Goal: Task Accomplishment & Management: Use online tool/utility

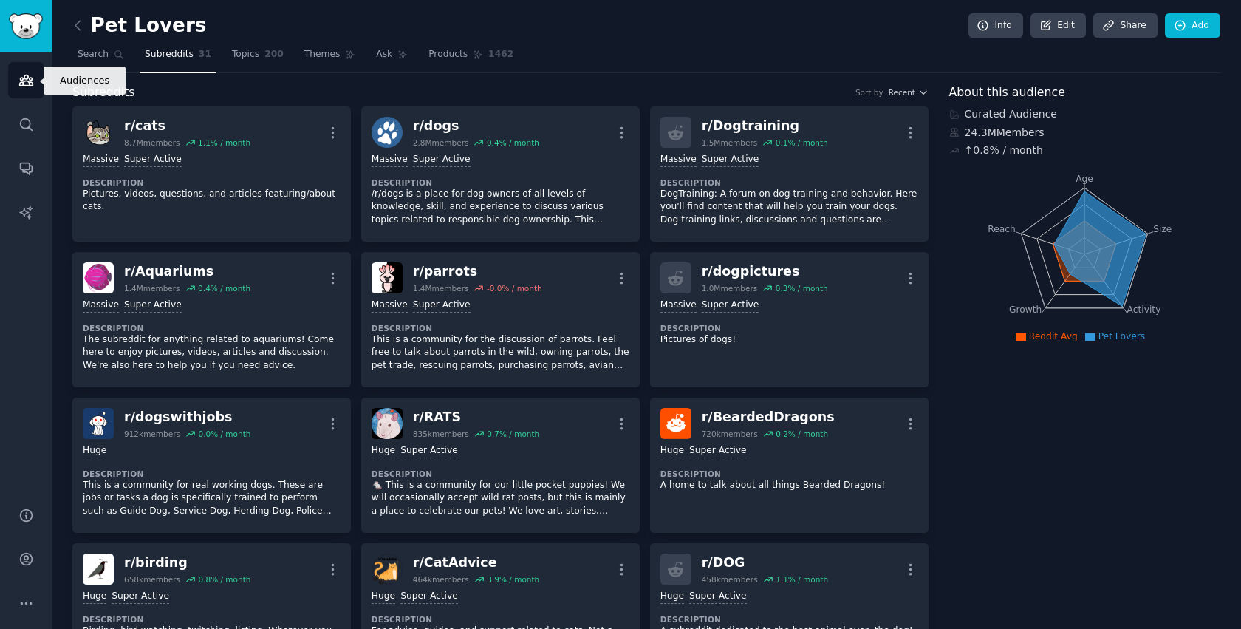
click at [31, 82] on icon "Sidebar" at bounding box center [25, 80] width 13 height 10
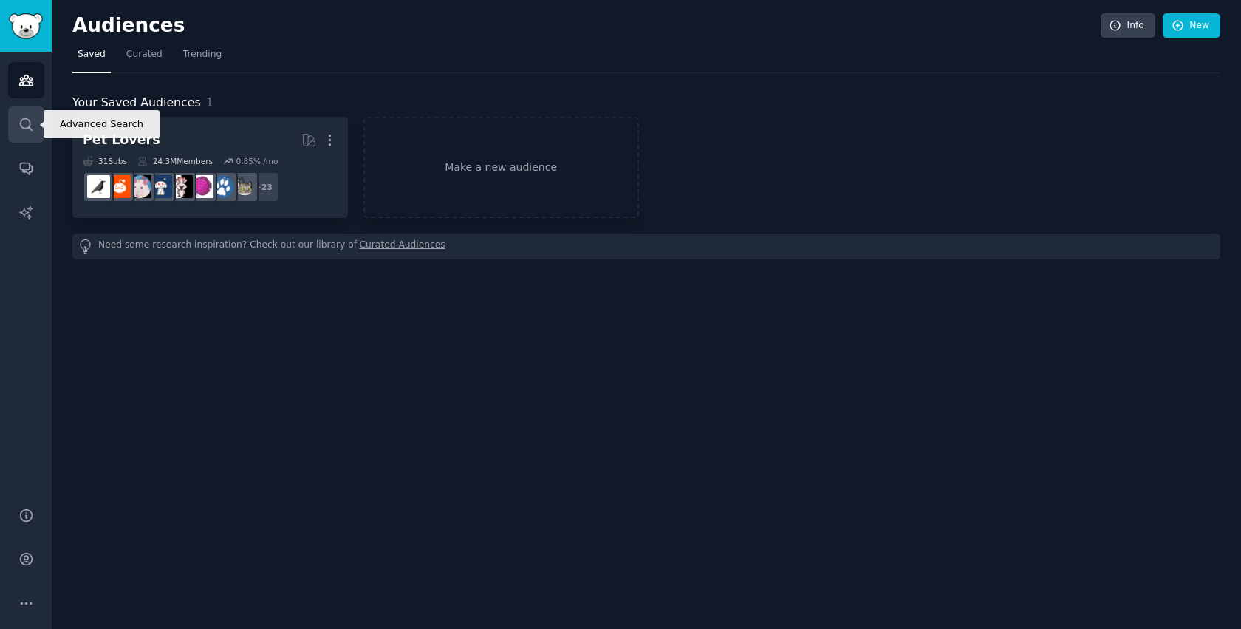
click at [27, 120] on icon "Sidebar" at bounding box center [26, 125] width 16 height 16
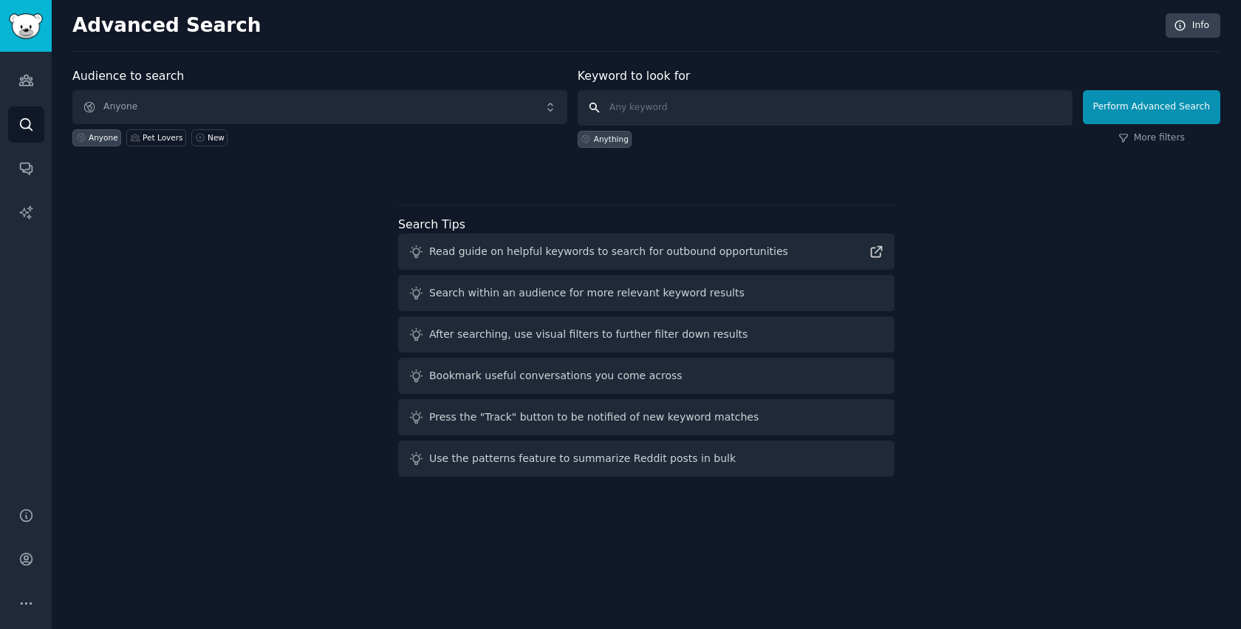
click at [733, 115] on input "text" at bounding box center [825, 107] width 495 height 35
type input "memes"
click button "Perform Advanced Search" at bounding box center [1151, 107] width 137 height 34
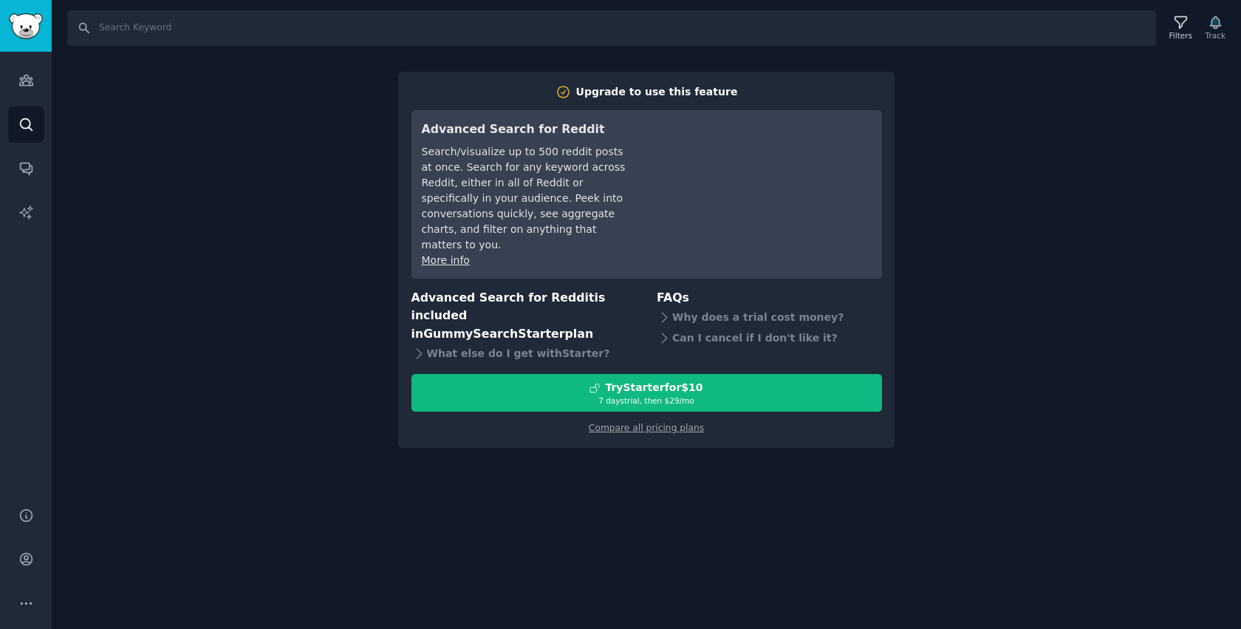
click at [44, 59] on div "Audiences Search Conversations AI Reports" at bounding box center [26, 270] width 52 height 437
click at [35, 67] on link "Audiences" at bounding box center [26, 80] width 36 height 36
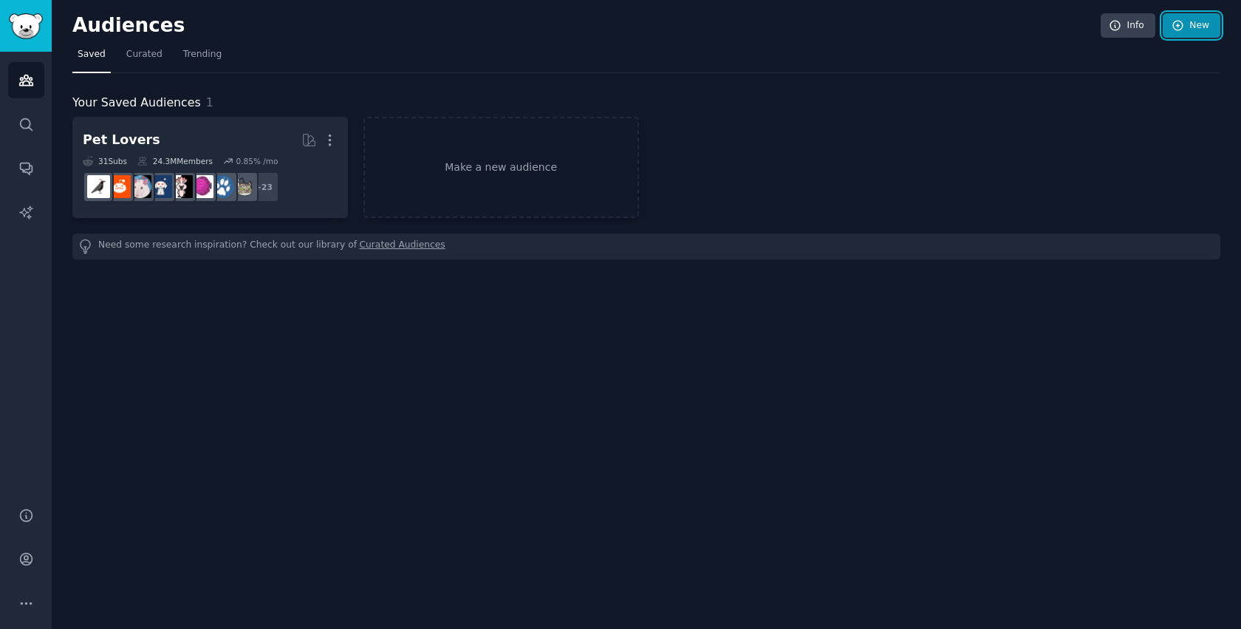
click at [1206, 32] on link "New" at bounding box center [1191, 25] width 58 height 25
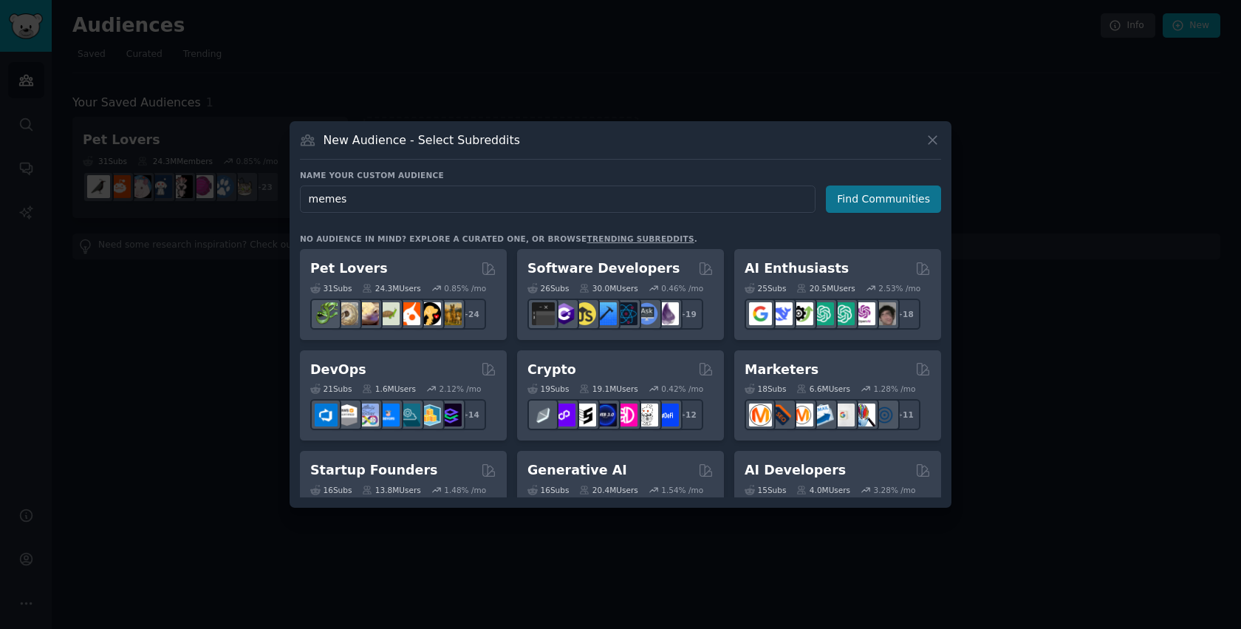
type input "memes"
click at [886, 205] on button "Find Communities" at bounding box center [883, 198] width 115 height 27
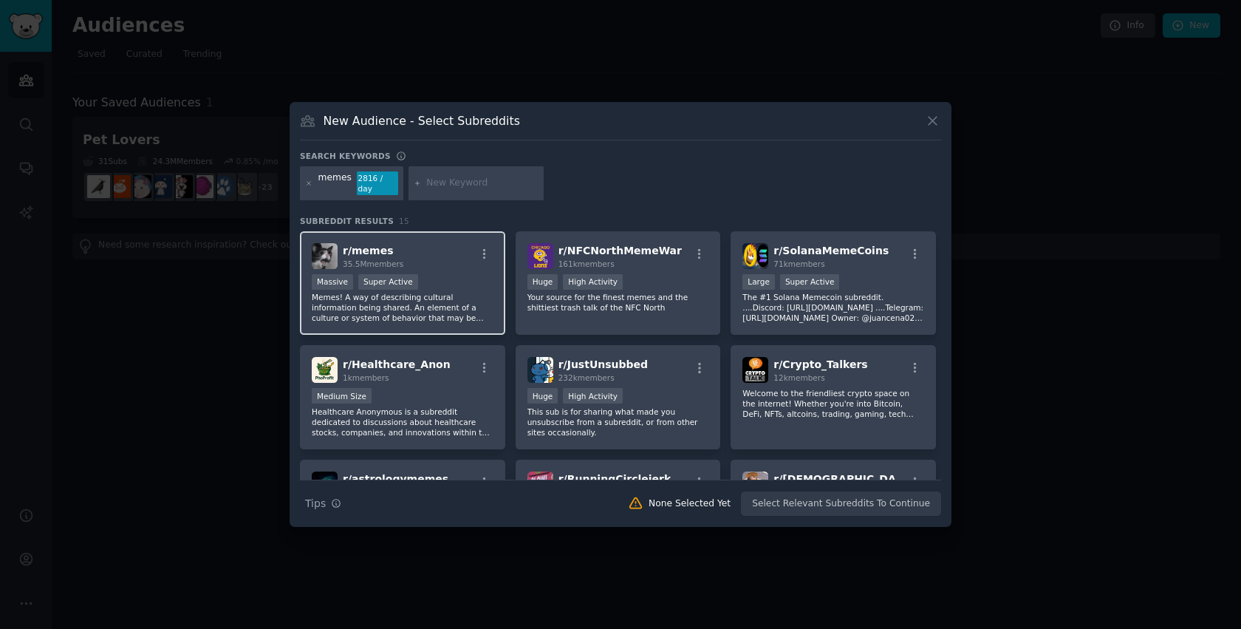
click at [425, 321] on div "r/ memes 35.5M members >= 95th percentile for submissions / day Massive Super A…" at bounding box center [402, 283] width 205 height 104
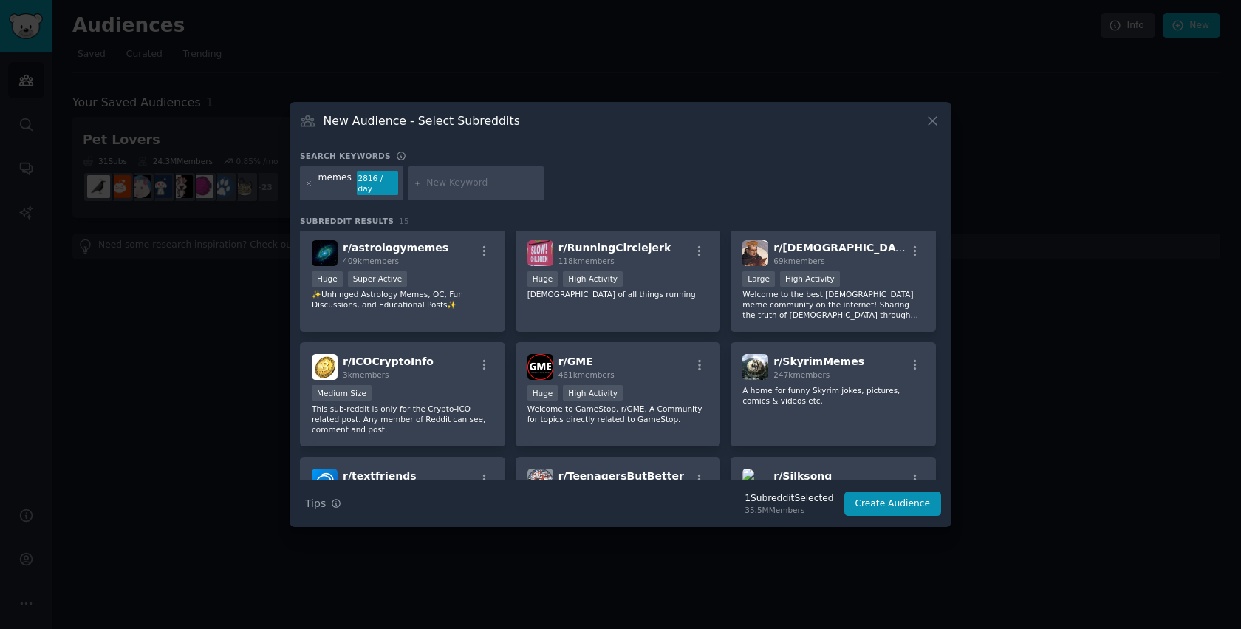
scroll to position [363, 0]
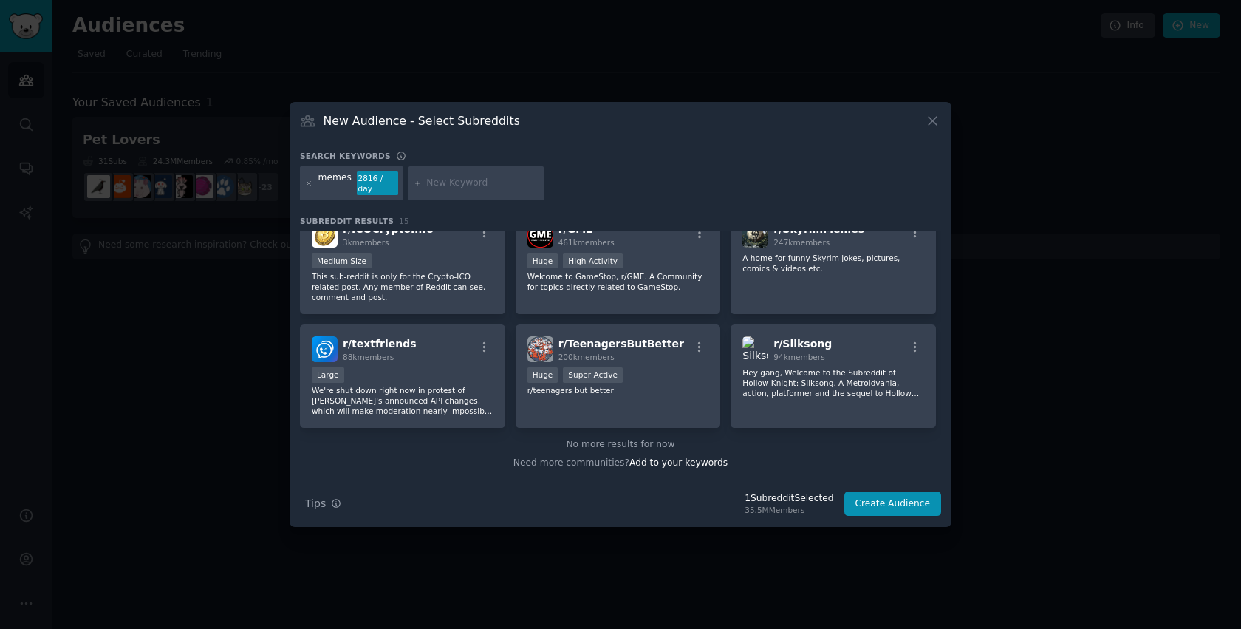
click at [464, 181] on input "text" at bounding box center [482, 183] width 112 height 13
type input "funny"
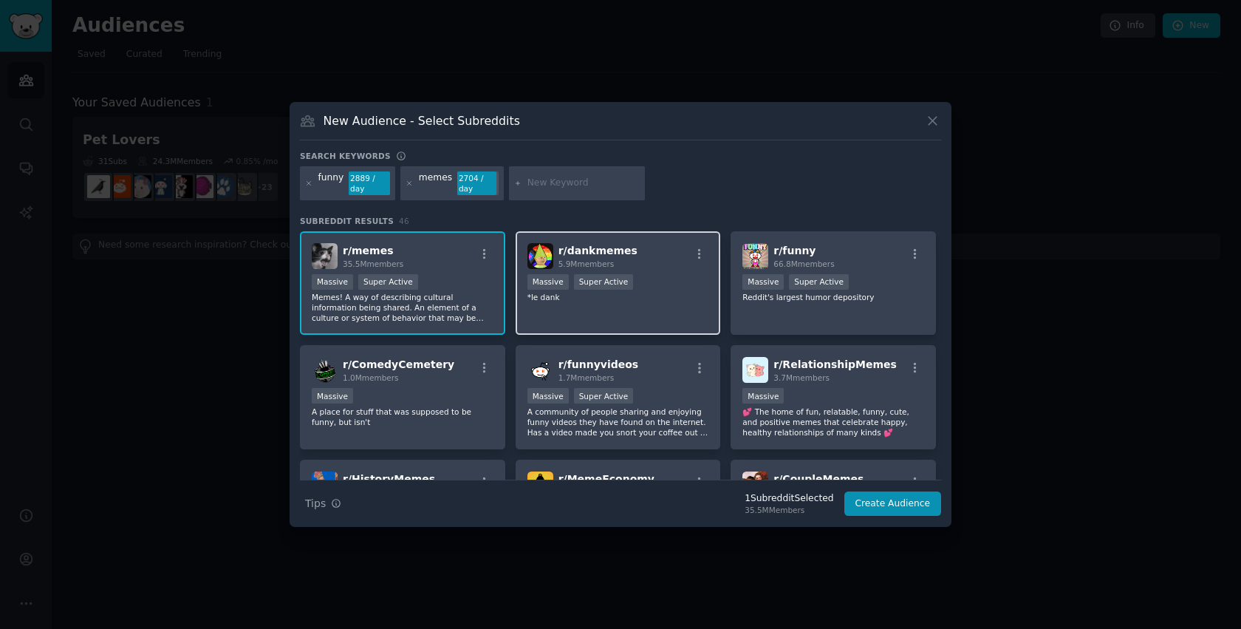
click at [671, 300] on p "*le dank" at bounding box center [618, 297] width 182 height 10
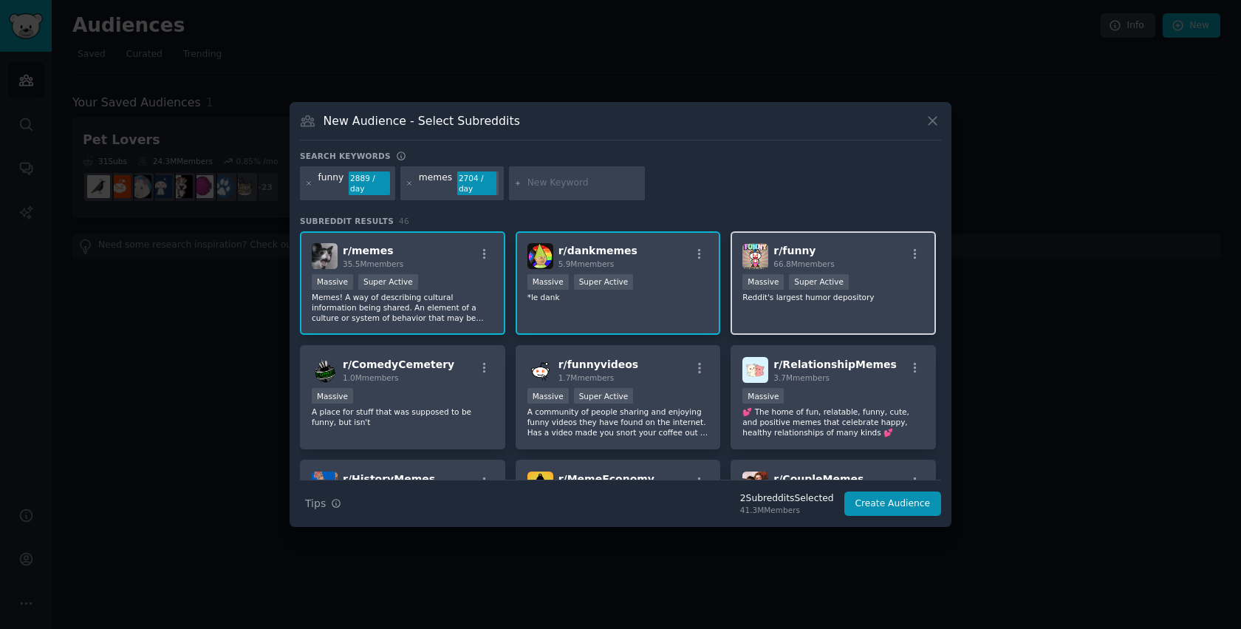
click at [892, 292] on p "Reddit's largest humor depository" at bounding box center [833, 297] width 182 height 10
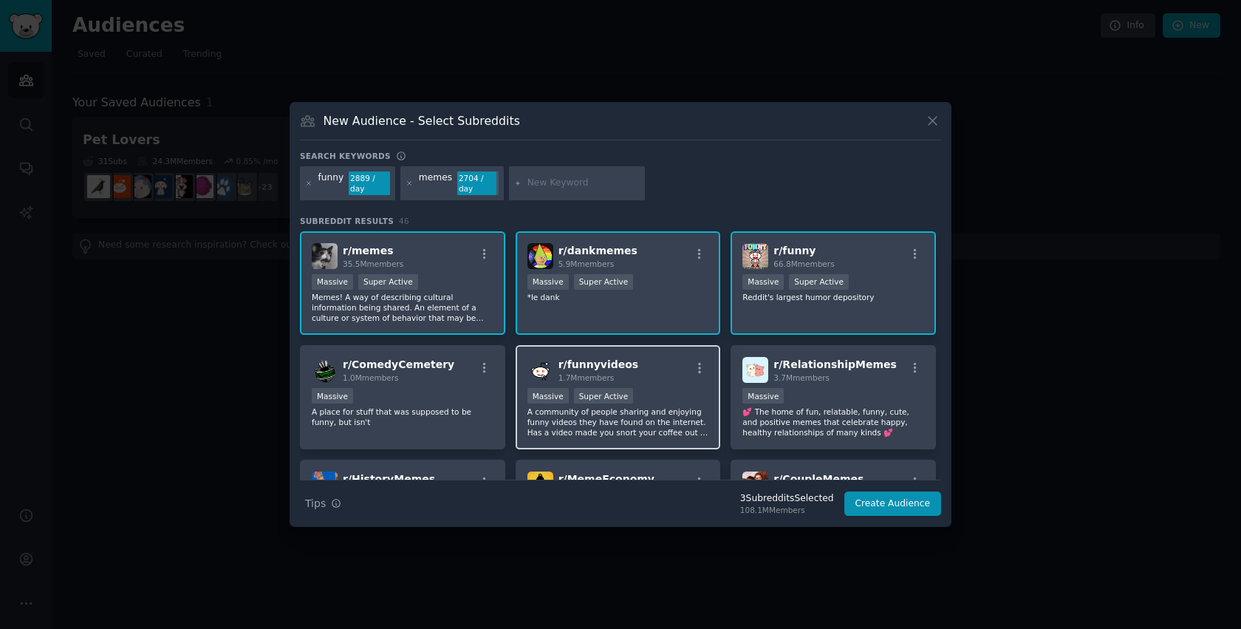
scroll to position [97, 0]
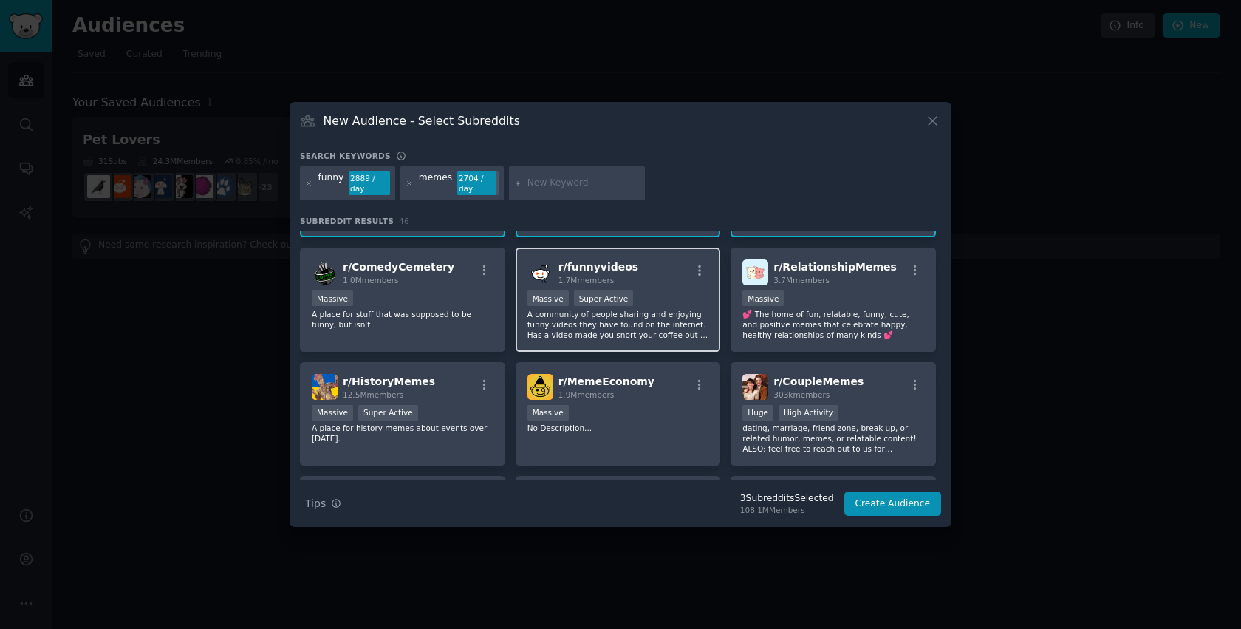
click at [662, 302] on div "Massive Super Active" at bounding box center [618, 299] width 182 height 18
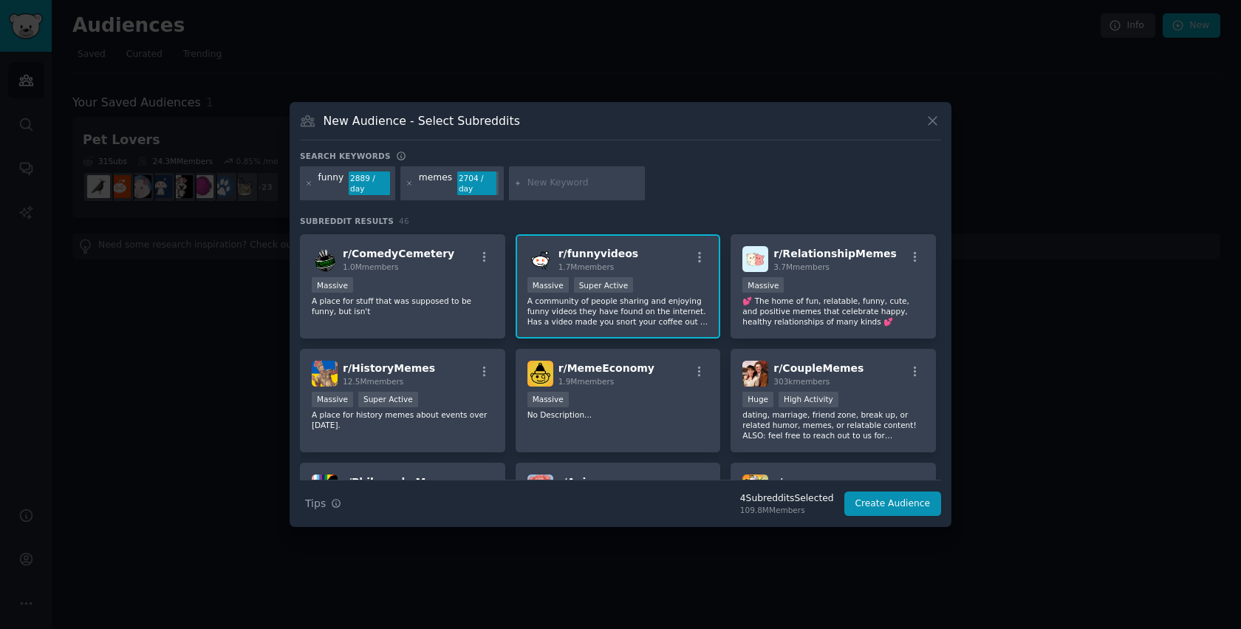
scroll to position [117, 0]
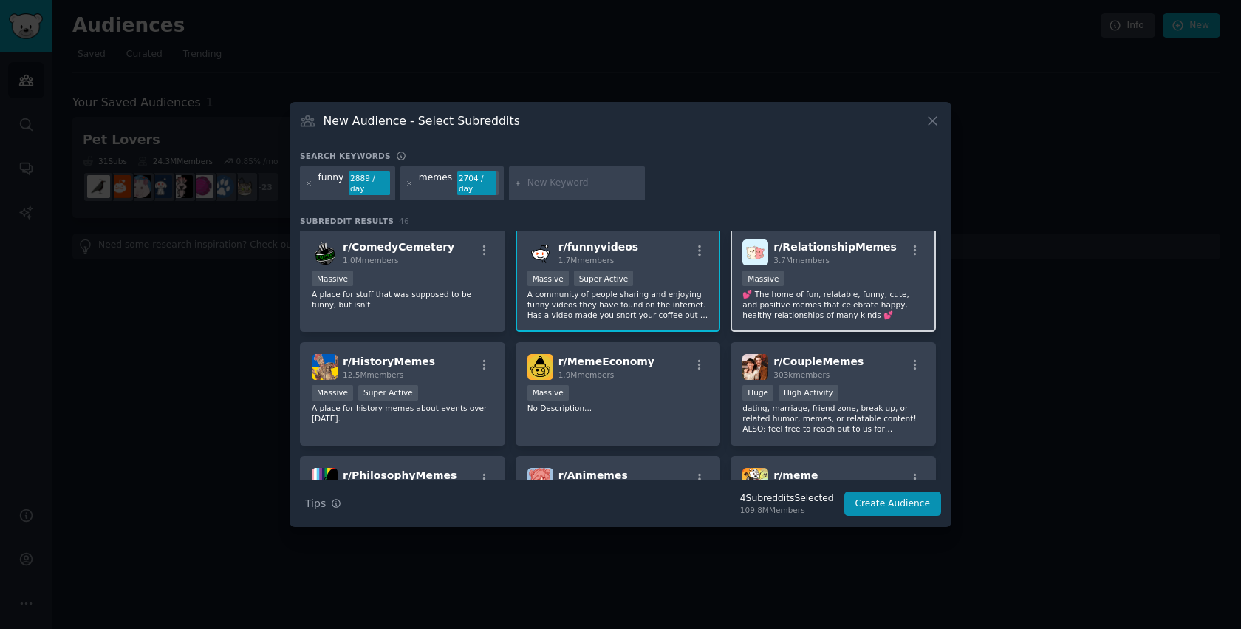
click at [839, 278] on div "Massive" at bounding box center [833, 279] width 182 height 18
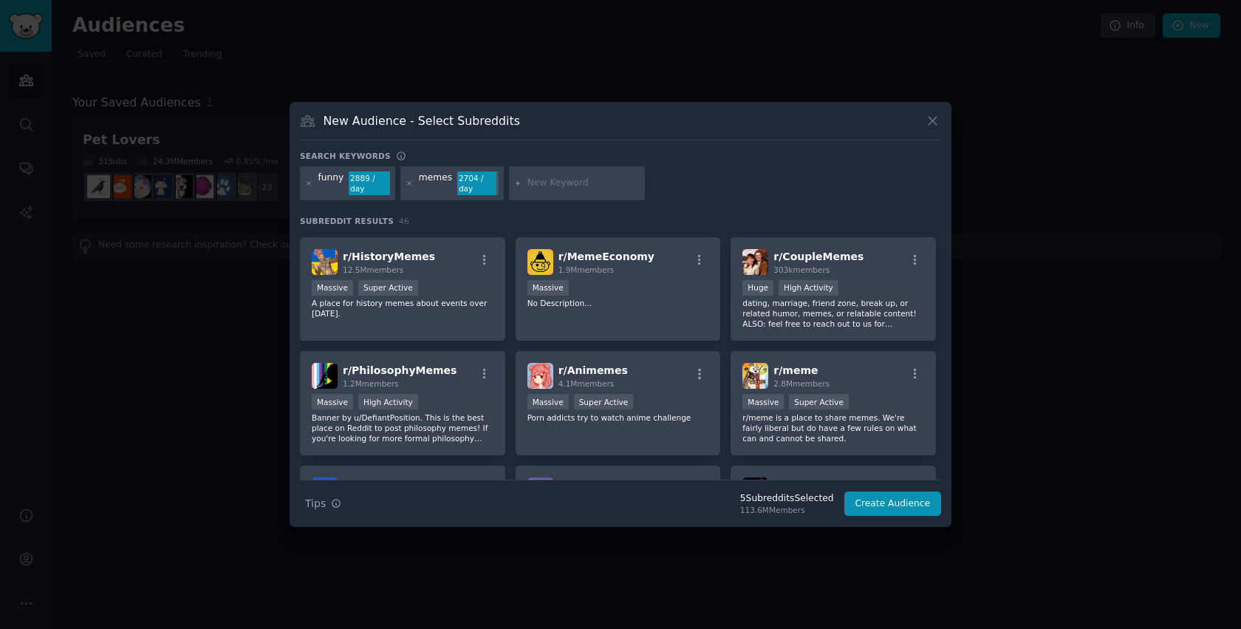
scroll to position [223, 0]
click at [852, 288] on div ">= 80th percentile for submissions / day Huge High Activity" at bounding box center [833, 288] width 182 height 18
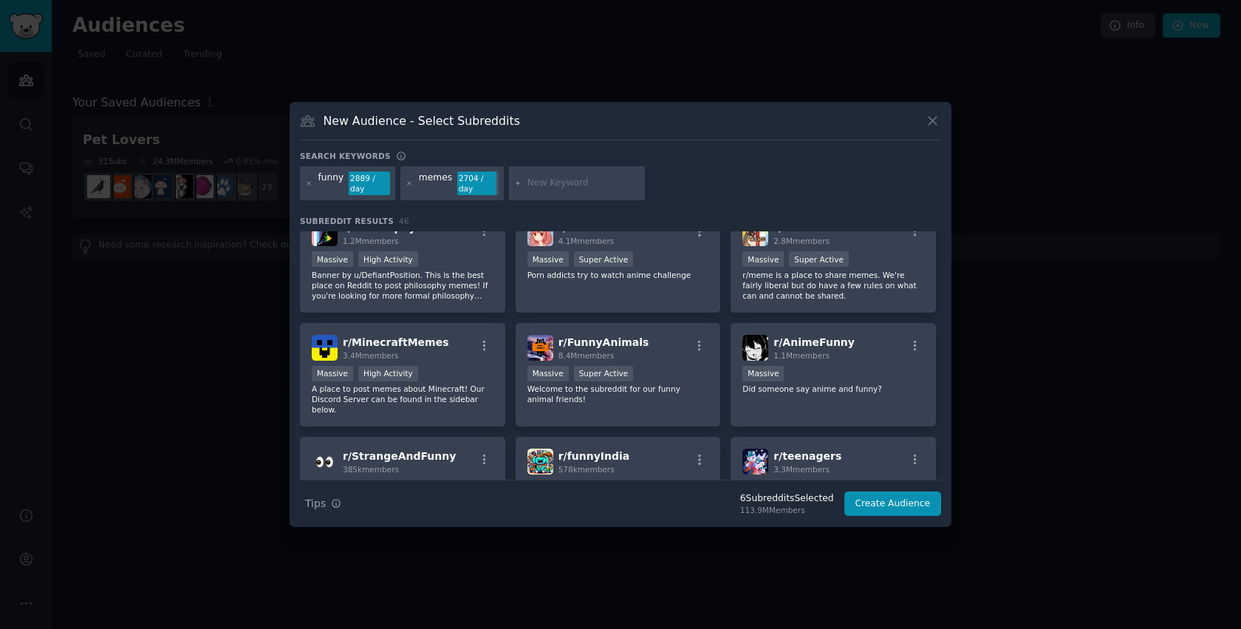
scroll to position [369, 0]
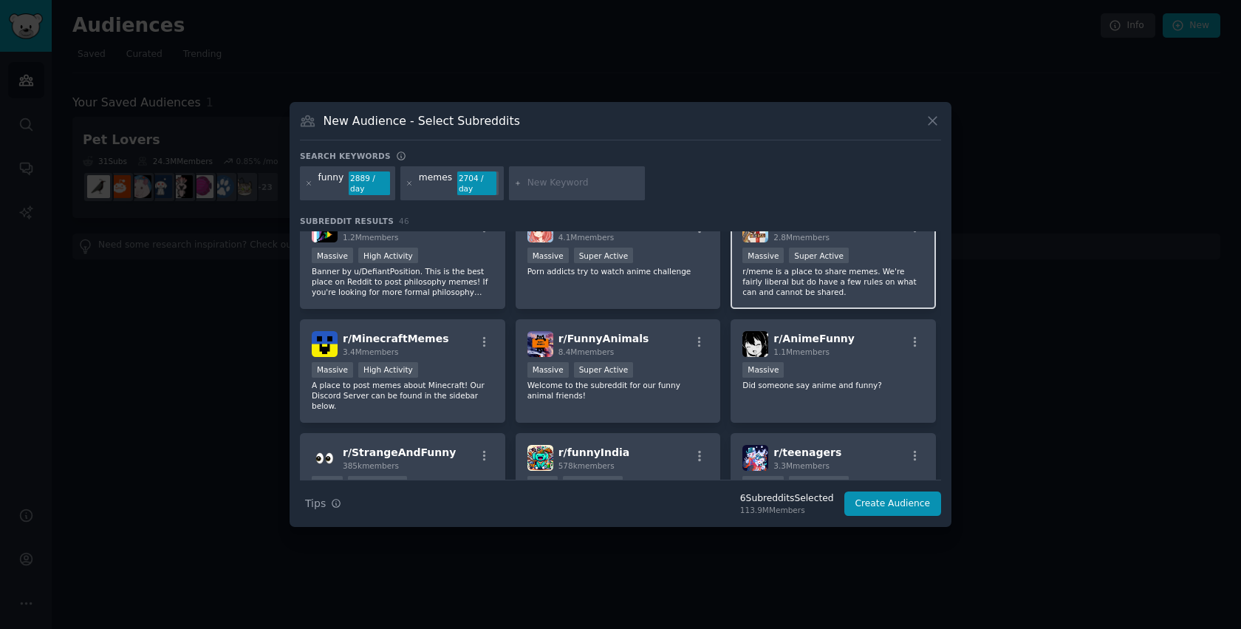
click at [870, 263] on div "Massive Super Active" at bounding box center [833, 256] width 182 height 18
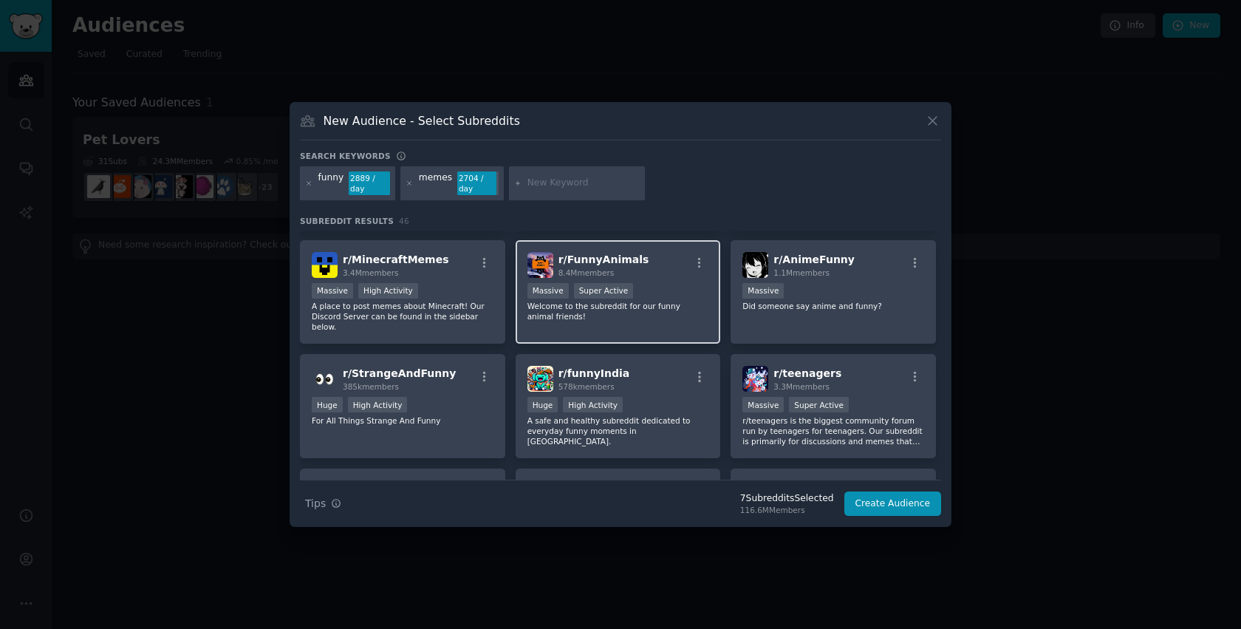
click at [668, 298] on div "Massive Super Active" at bounding box center [618, 292] width 182 height 18
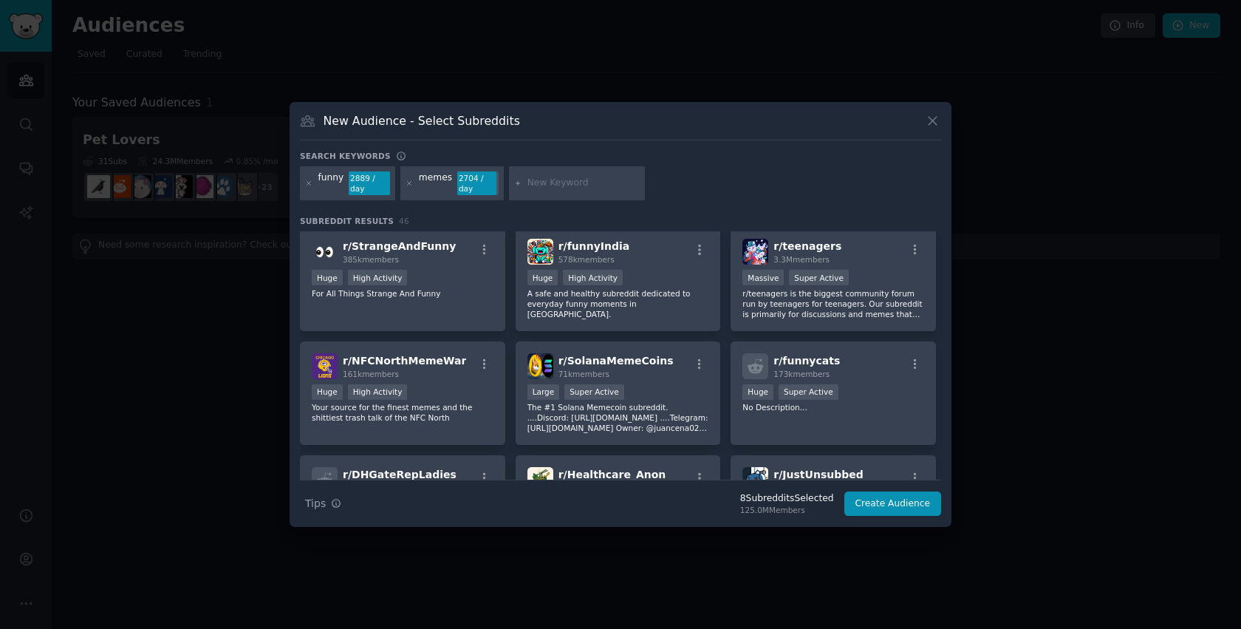
scroll to position [582, 0]
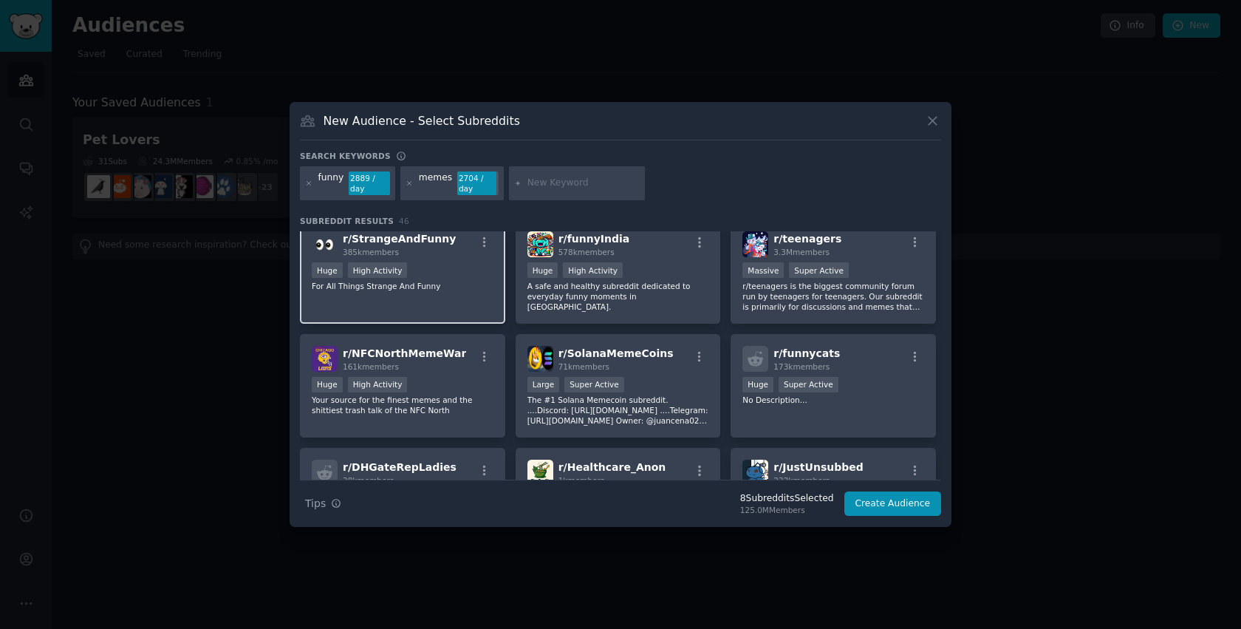
click at [464, 281] on p "For All Things Strange And Funny" at bounding box center [403, 286] width 182 height 10
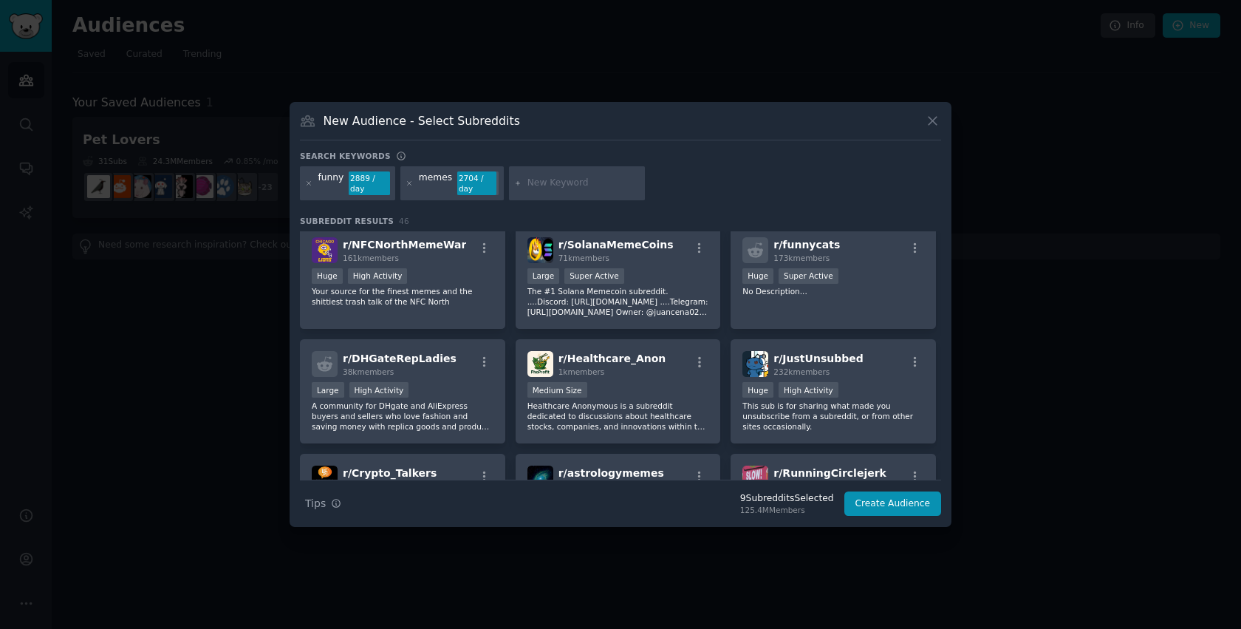
scroll to position [696, 0]
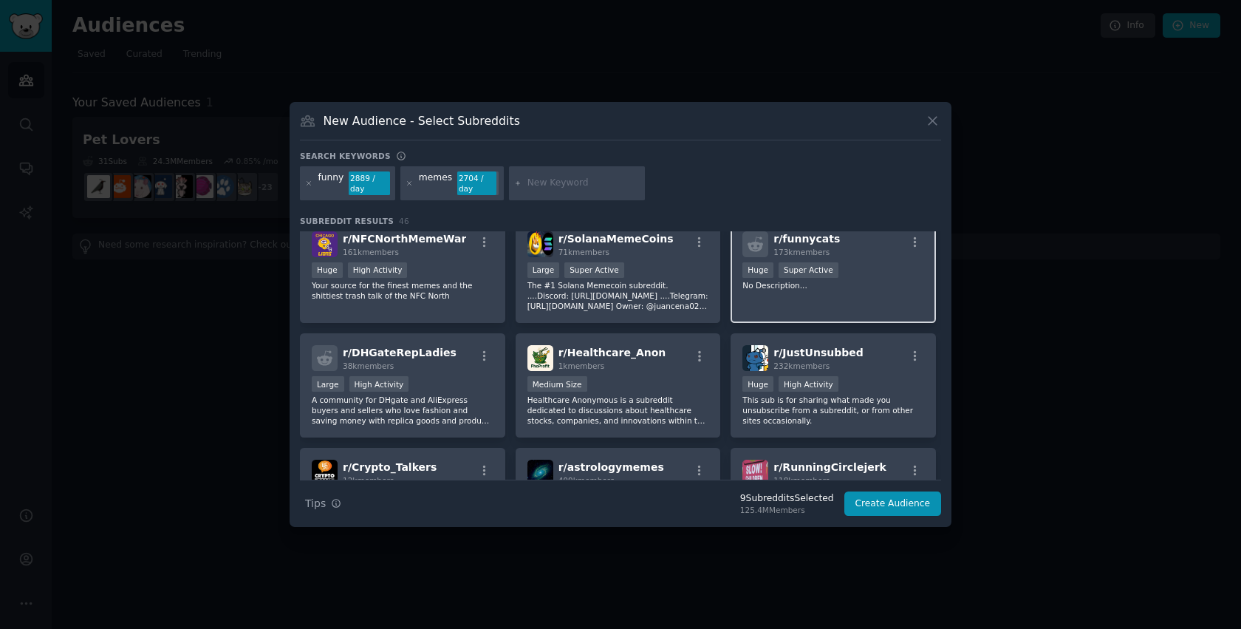
click at [860, 287] on p "No Description..." at bounding box center [833, 285] width 182 height 10
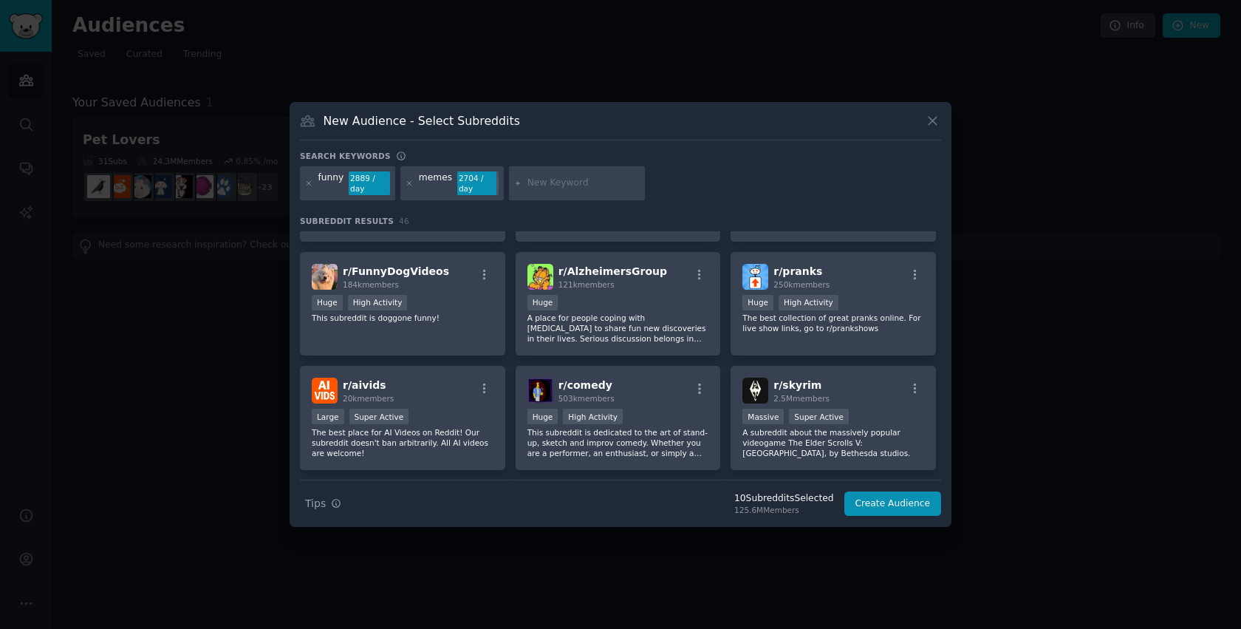
scroll to position [1127, 0]
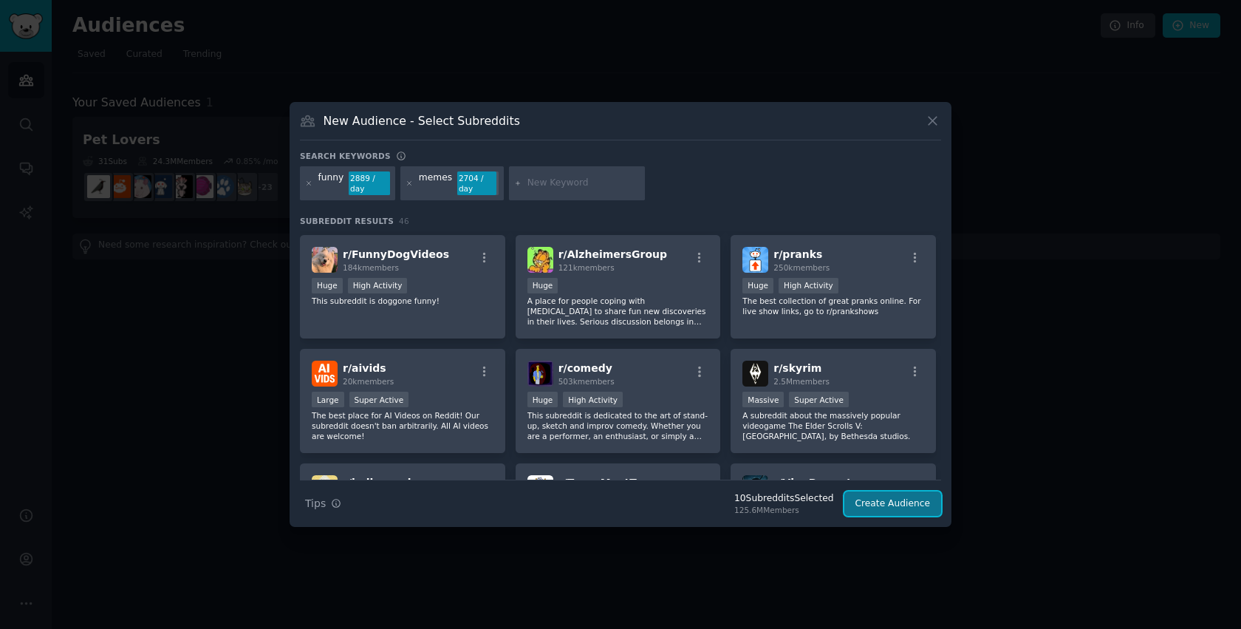
click at [900, 496] on button "Create Audience" at bounding box center [892, 503] width 97 height 25
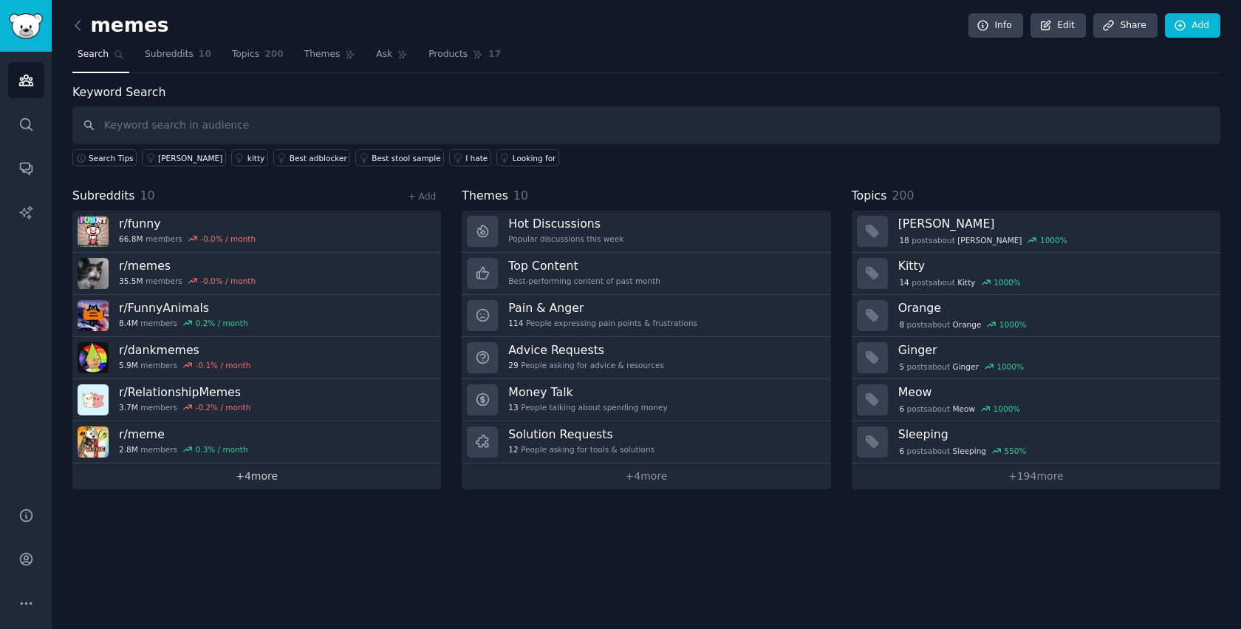
click at [305, 480] on link "+ 4 more" at bounding box center [256, 476] width 369 height 26
